Goal: Task Accomplishment & Management: Manage account settings

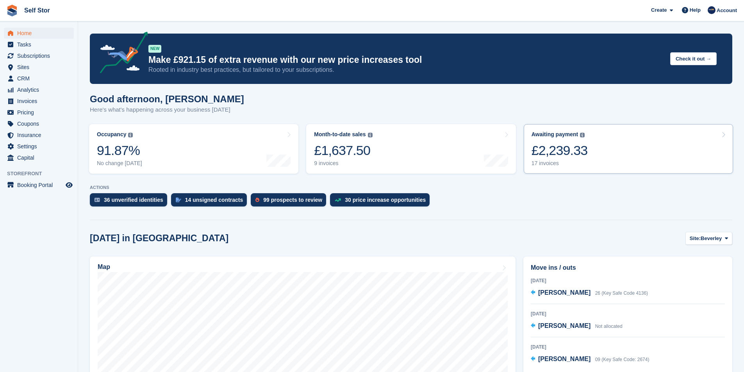
click at [615, 156] on link "Awaiting payment The total outstanding balance on all open invoices. £2,239.33 …" at bounding box center [627, 149] width 209 height 50
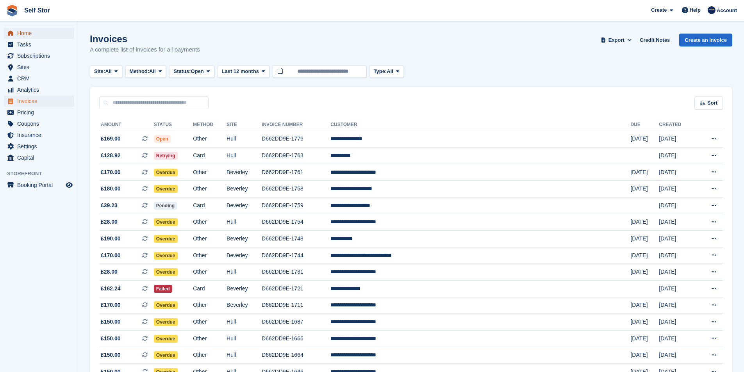
click at [39, 36] on span "Home" at bounding box center [40, 33] width 47 height 11
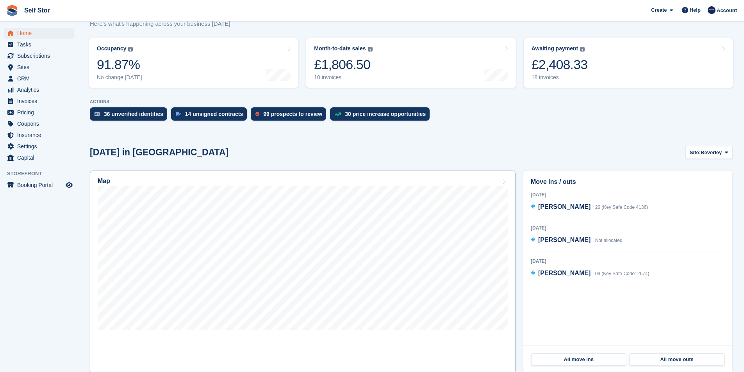
scroll to position [78, 0]
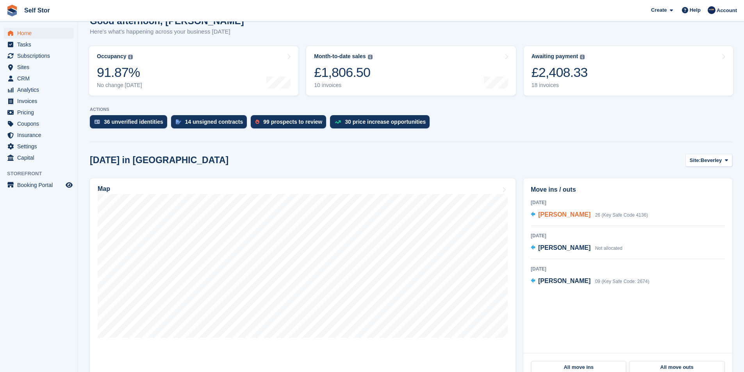
click at [538, 217] on span "[PERSON_NAME]" at bounding box center [564, 214] width 52 height 7
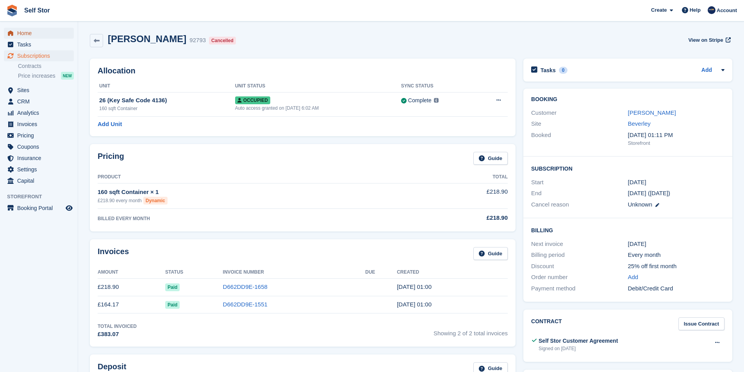
click at [15, 32] on span "menu" at bounding box center [10, 32] width 9 height 9
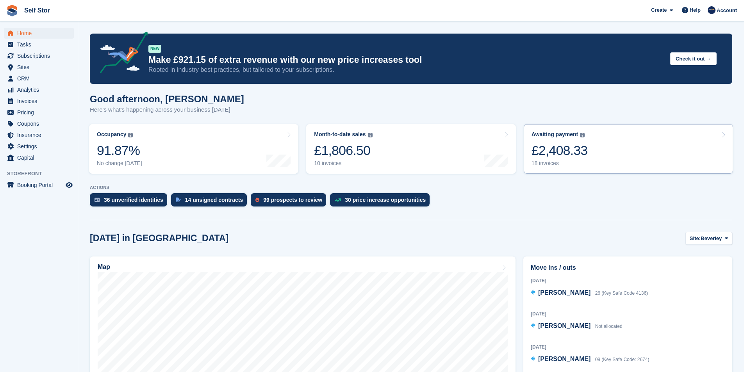
click at [565, 153] on div "£2,408.33" at bounding box center [559, 150] width 56 height 16
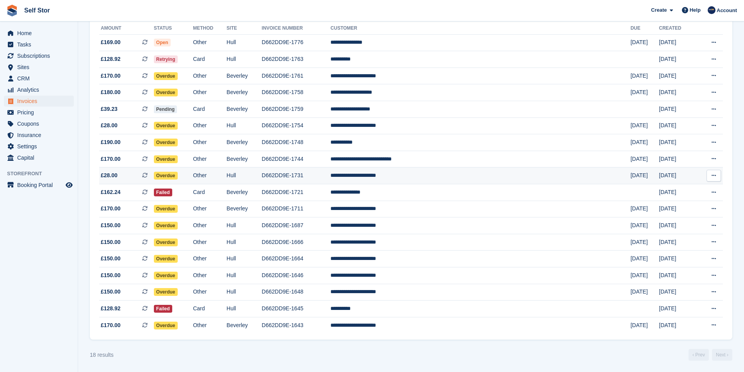
scroll to position [97, 0]
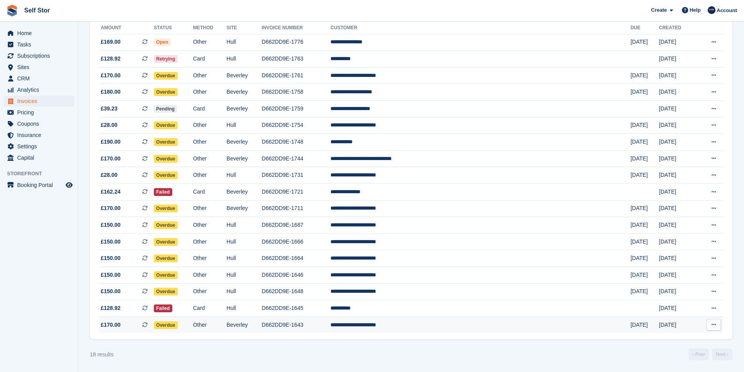
click at [178, 325] on span "Overdue" at bounding box center [166, 325] width 24 height 8
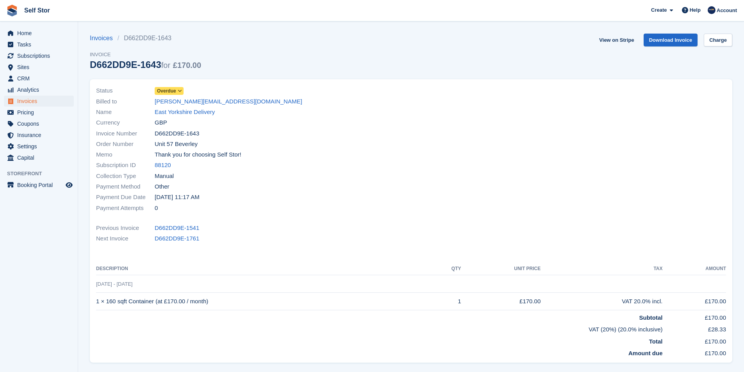
click at [180, 91] on icon at bounding box center [180, 91] width 4 height 5
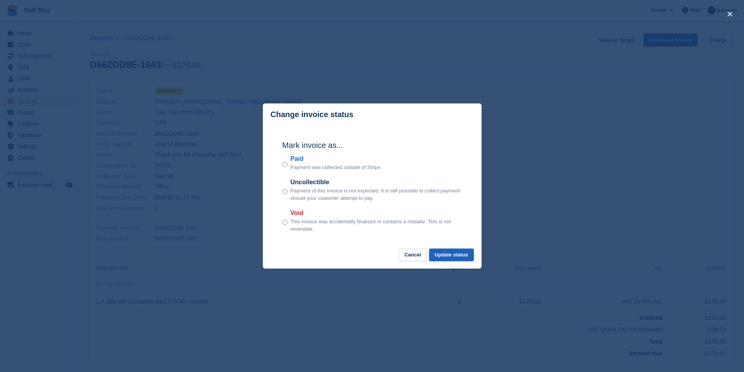
click at [446, 258] on button "Update status" at bounding box center [451, 255] width 44 height 13
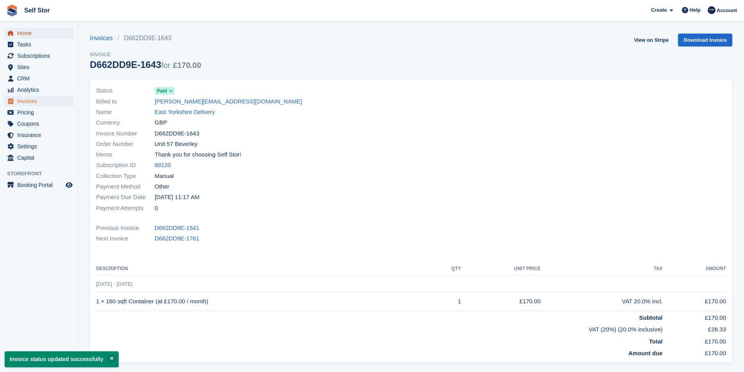
click at [27, 36] on span "Home" at bounding box center [40, 33] width 47 height 11
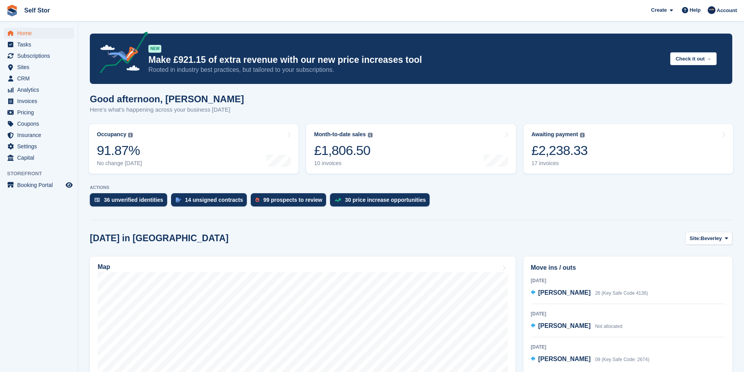
click at [589, 150] on link "Awaiting payment The total outstanding balance on all open invoices. £2,238.33 …" at bounding box center [627, 149] width 209 height 50
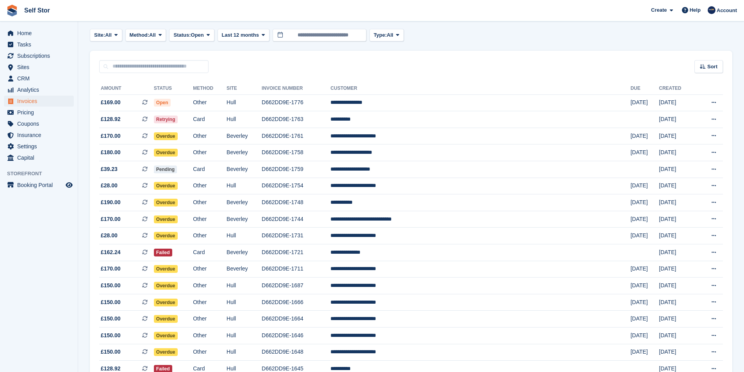
scroll to position [80, 0]
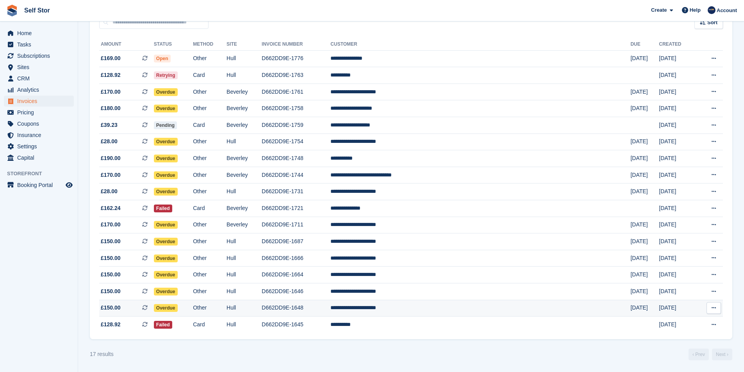
click at [330, 308] on td "D662DD9E-1648" at bounding box center [296, 308] width 69 height 17
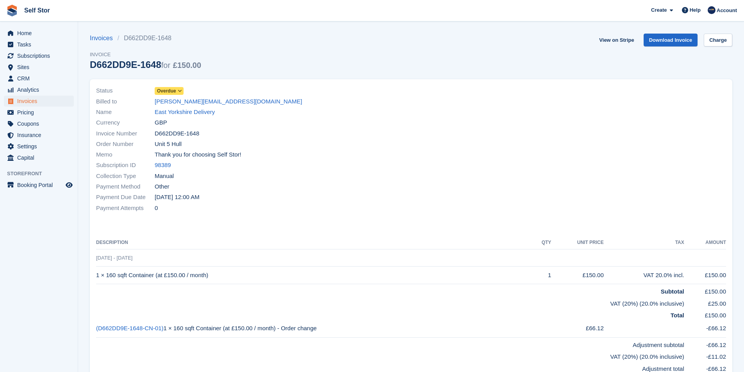
click at [176, 89] on span "Overdue" at bounding box center [169, 91] width 29 height 8
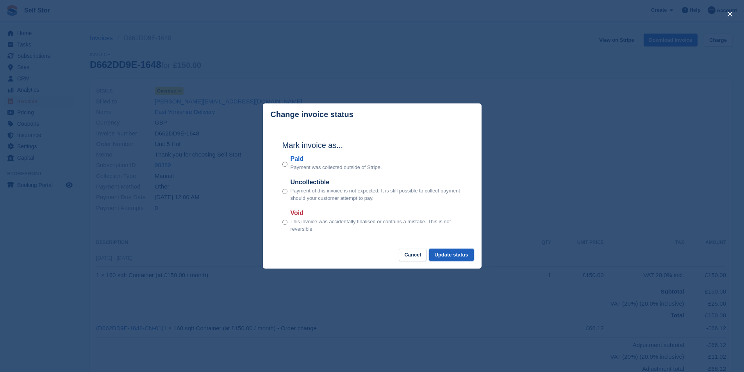
click at [445, 255] on button "Update status" at bounding box center [451, 255] width 44 height 13
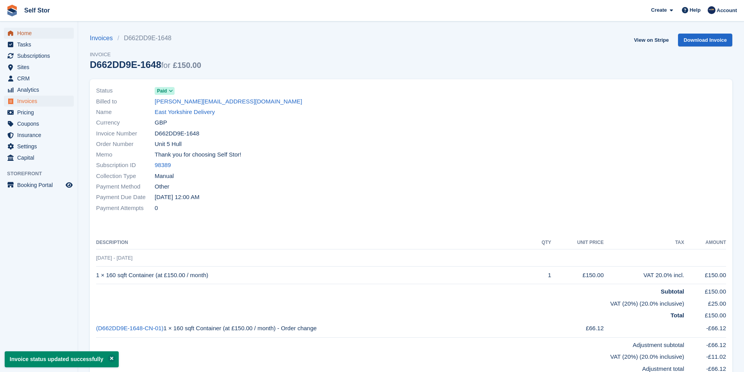
click at [26, 34] on span "Home" at bounding box center [40, 33] width 47 height 11
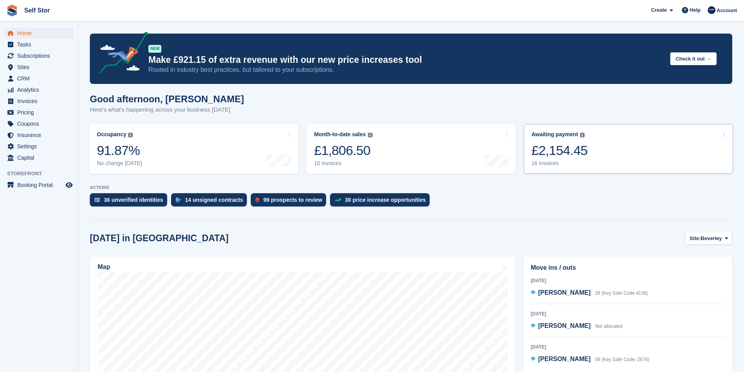
click at [602, 150] on link "Awaiting payment The total outstanding balance on all open invoices. £2,154.45 …" at bounding box center [627, 149] width 209 height 50
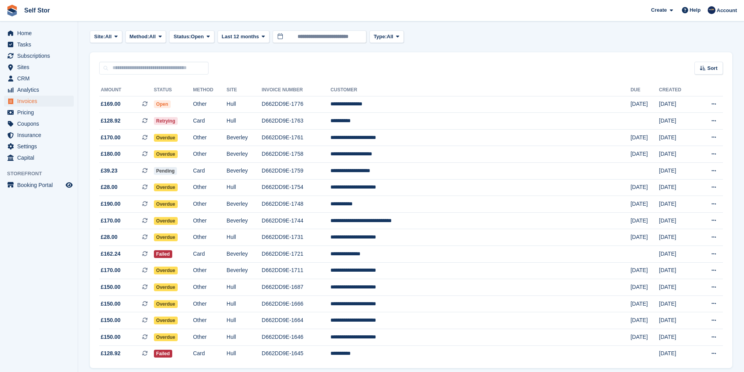
scroll to position [64, 0]
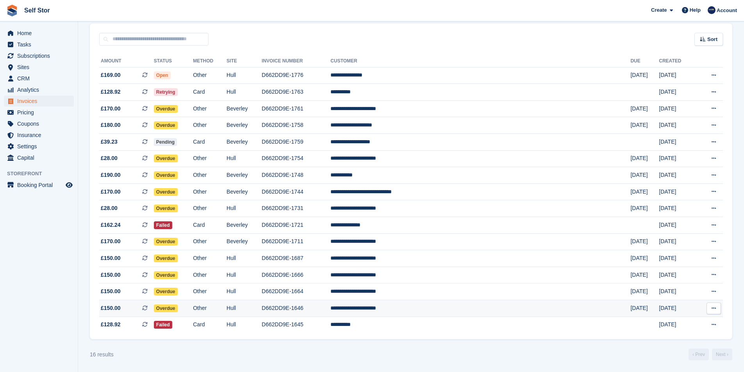
click at [329, 311] on td "D662DD9E-1646" at bounding box center [296, 308] width 69 height 17
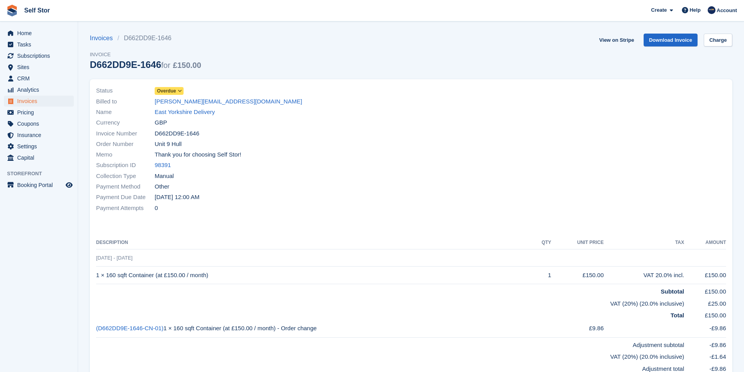
click at [173, 89] on span "Overdue" at bounding box center [166, 90] width 19 height 7
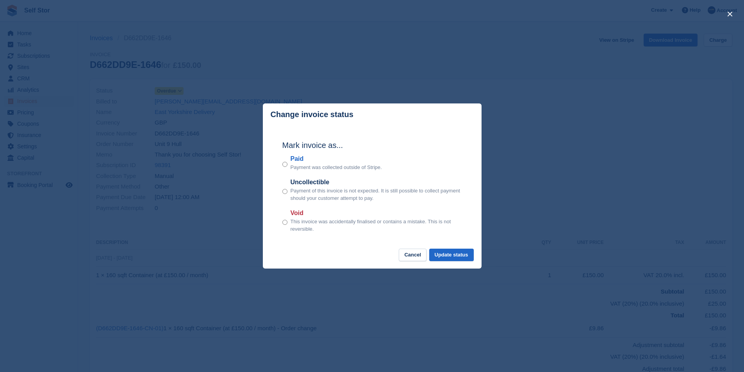
click at [288, 165] on div "Paid Payment was collected outside of Stripe." at bounding box center [372, 162] width 180 height 17
click at [454, 258] on button "Update status" at bounding box center [451, 255] width 44 height 13
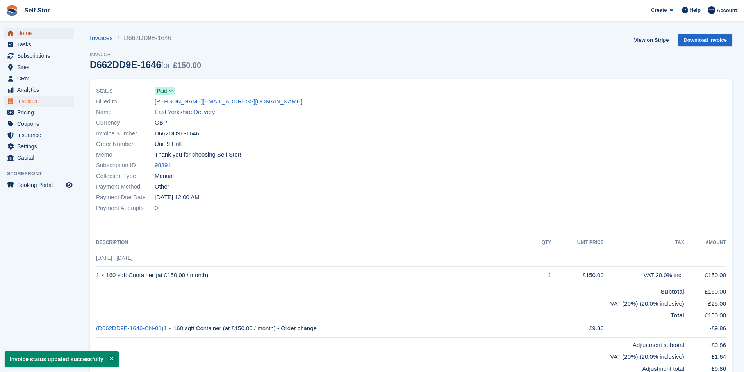
click at [26, 34] on span "Home" at bounding box center [40, 33] width 47 height 11
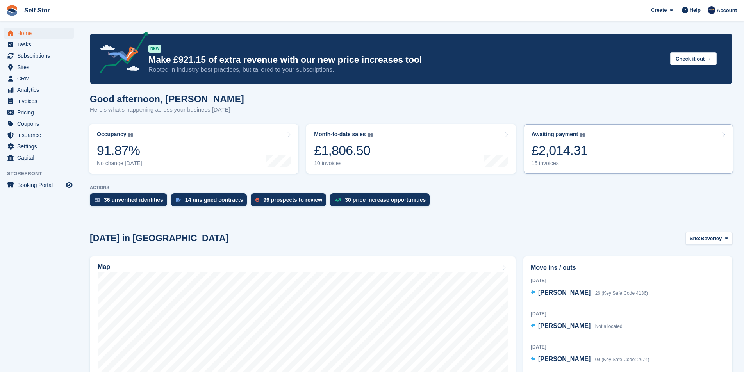
click at [540, 143] on div "£2,014.31" at bounding box center [559, 150] width 56 height 16
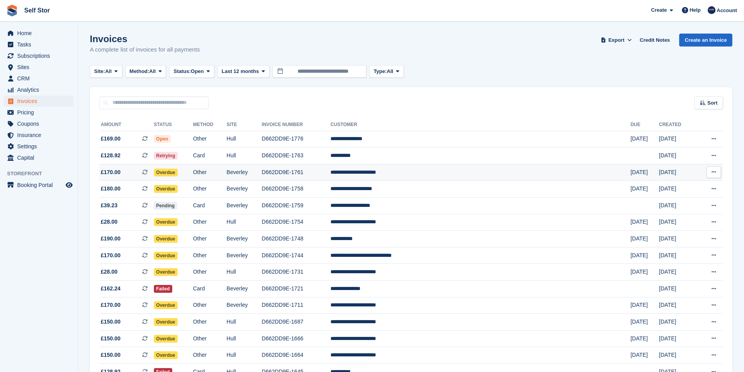
scroll to position [47, 0]
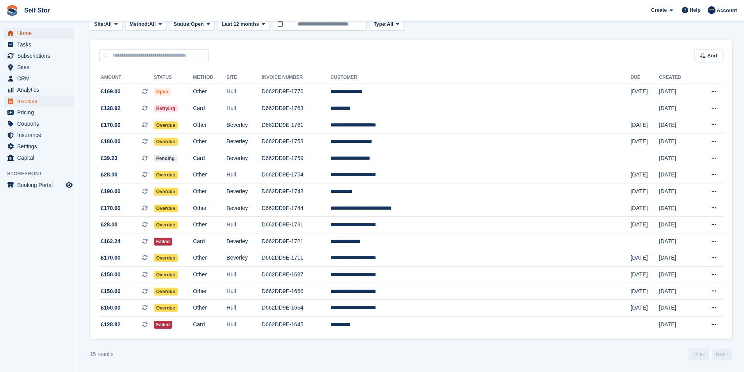
click at [28, 37] on span "Home" at bounding box center [40, 33] width 47 height 11
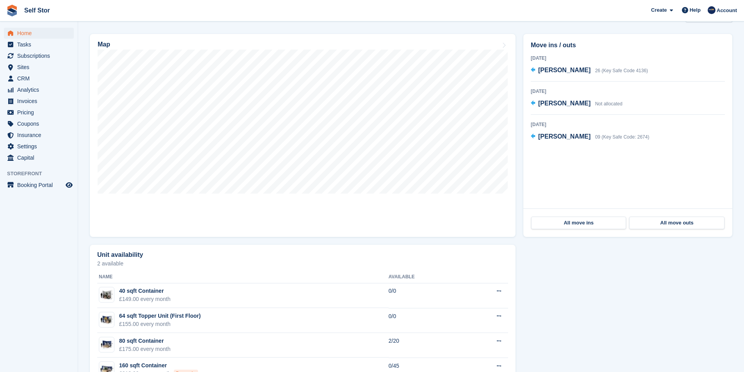
scroll to position [212, 0]
